Goal: Task Accomplishment & Management: Complete application form

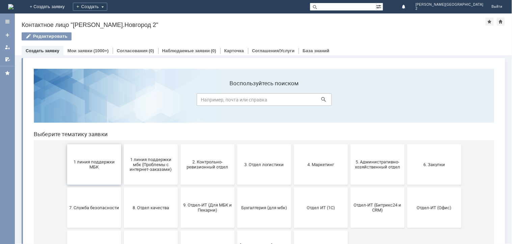
click at [101, 176] on button "1 линия поддержки МБК" at bounding box center [94, 164] width 54 height 40
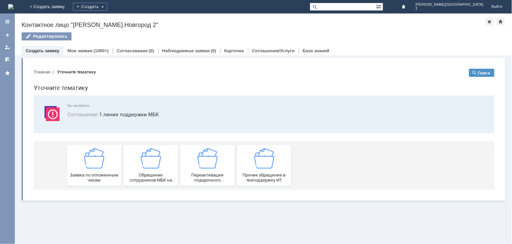
click at [101, 176] on span "Заявка по отложенным чекам" at bounding box center [94, 177] width 50 height 10
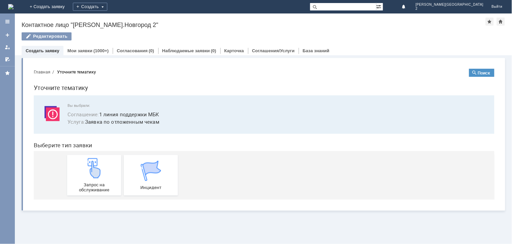
click at [101, 176] on div "Запрос на обслуживание" at bounding box center [94, 175] width 50 height 34
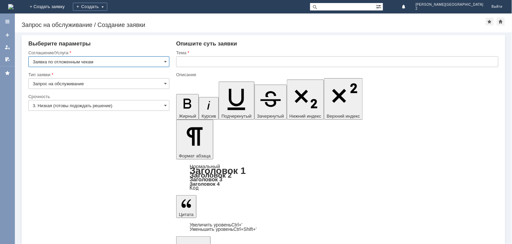
click at [213, 68] on div at bounding box center [337, 69] width 322 height 5
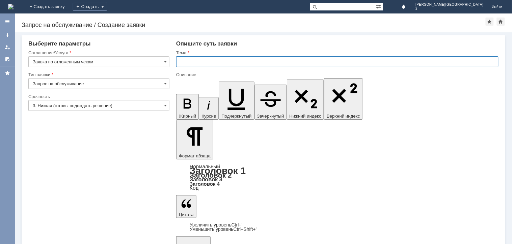
paste input "отложенные чеки [DATE]"
click at [214, 65] on input "text" at bounding box center [337, 61] width 322 height 11
type input "отложенные чеки [DATE]"
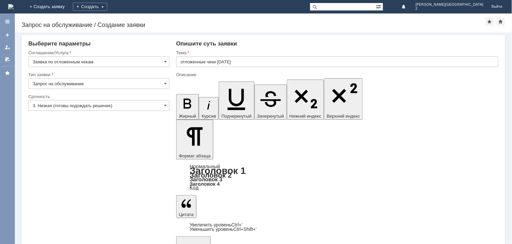
scroll to position [132, 2]
click at [90, 106] on input "3. Низкая (готовы подождать решение)" at bounding box center [98, 105] width 141 height 11
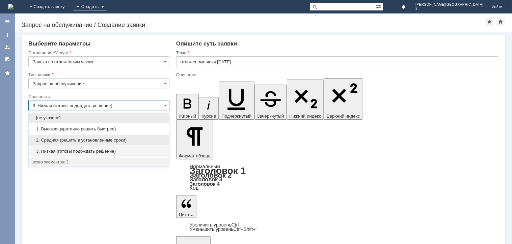
click at [76, 136] on div "2. Средняя (решить в установленные сроки)" at bounding box center [99, 140] width 140 height 11
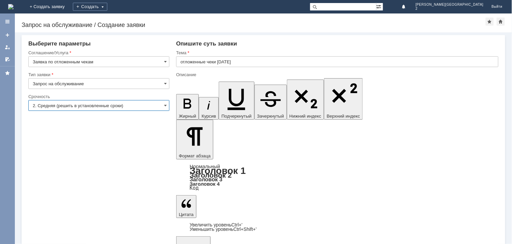
drag, startPoint x: 194, startPoint y: 2027, endPoint x: 198, endPoint y: 2031, distance: 5.0
type input "2. Средняя (решить в установленные сроки)"
drag, startPoint x: 18, startPoint y: 50, endPoint x: 196, endPoint y: 142, distance: 201.2
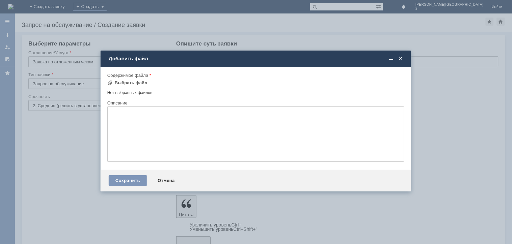
click at [146, 81] on td "Выбрать файл" at bounding box center [129, 83] width 45 height 9
click at [143, 83] on div "Выбрать файл" at bounding box center [131, 82] width 33 height 5
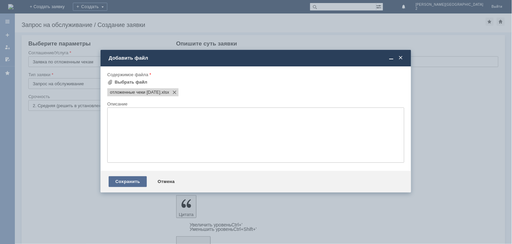
click at [131, 180] on div "Сохранить" at bounding box center [128, 181] width 38 height 11
